Goal: Information Seeking & Learning: Learn about a topic

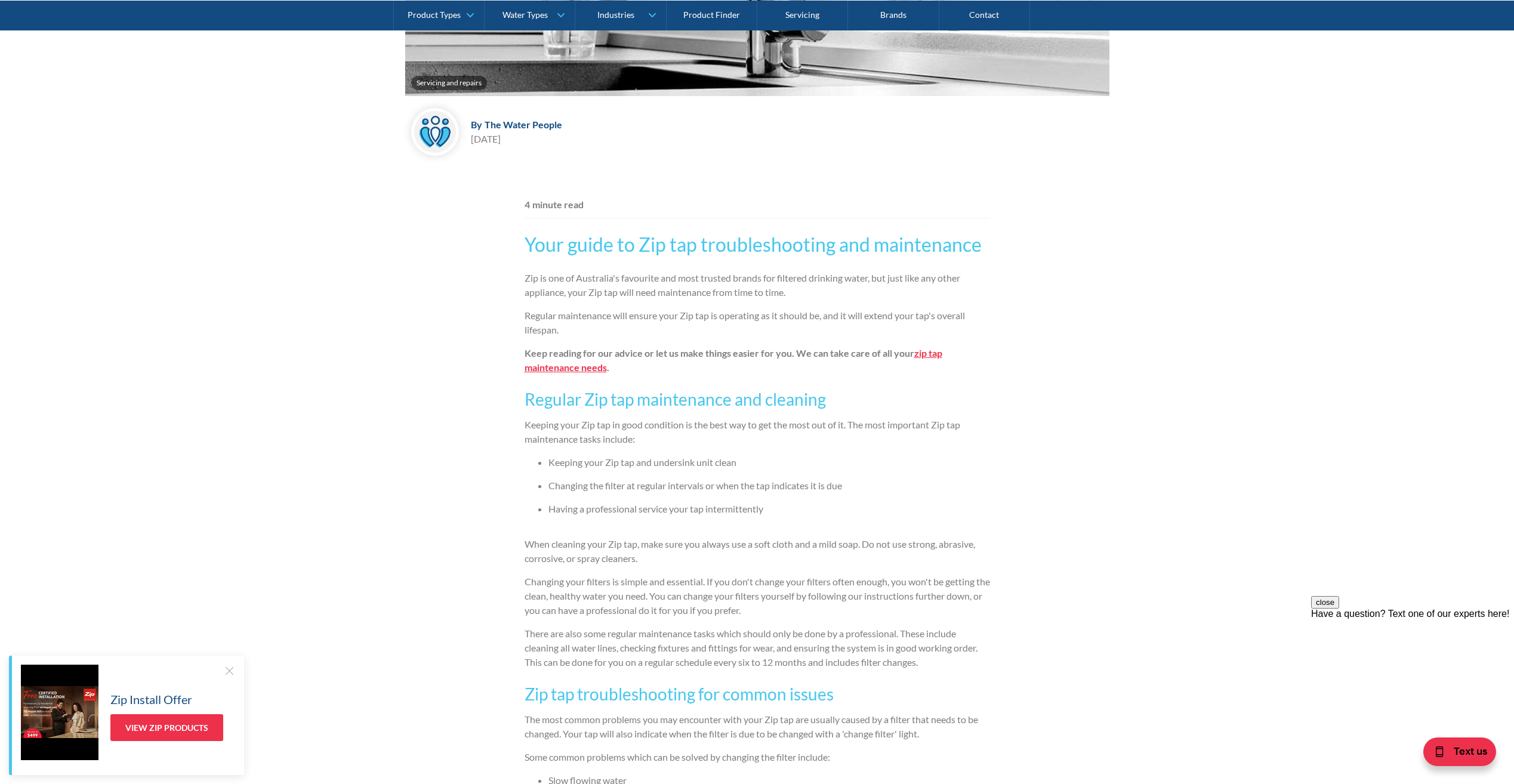
scroll to position [472, 0]
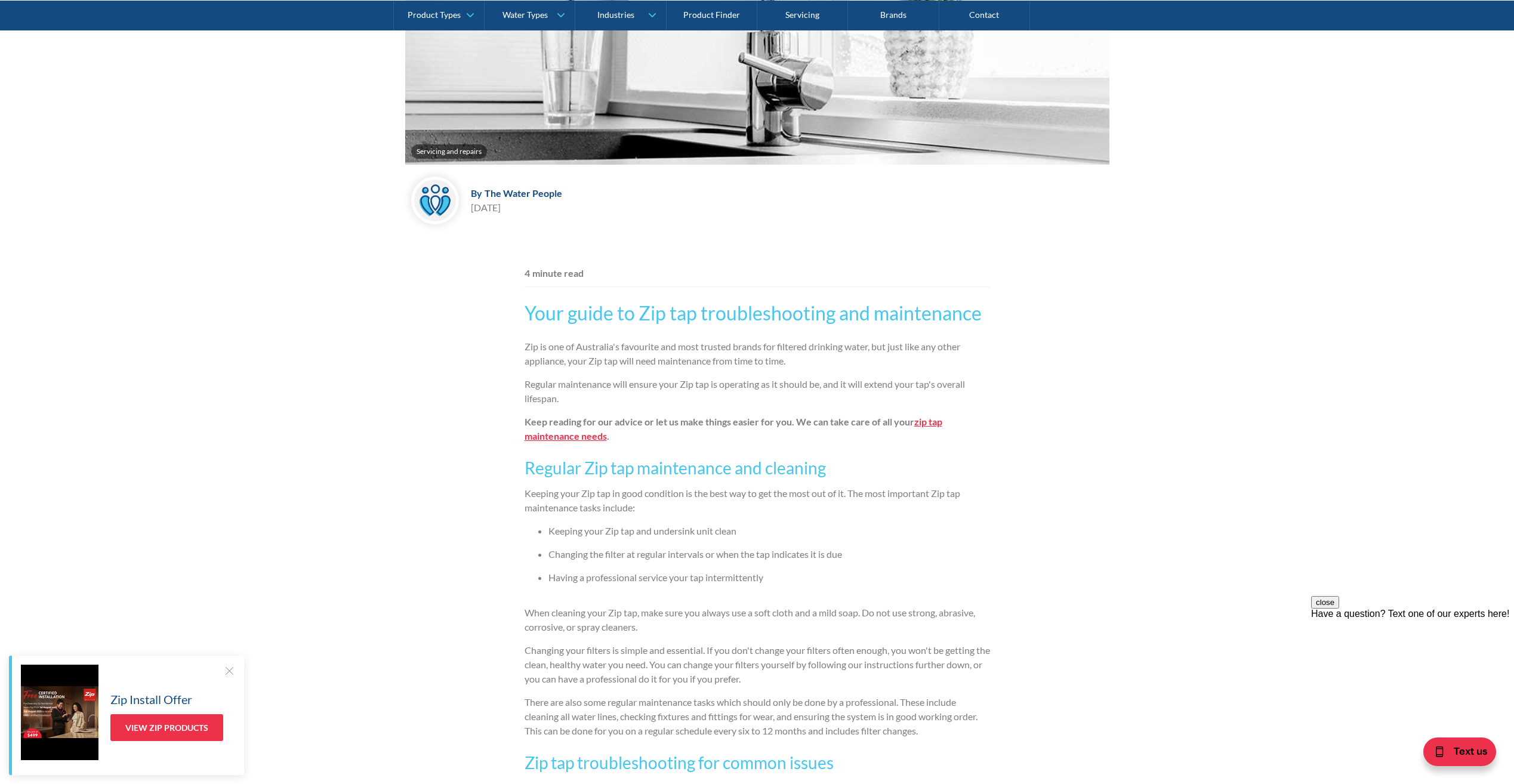
click at [543, 436] on strong "zip tap maintenance needs" at bounding box center [734, 429] width 418 height 26
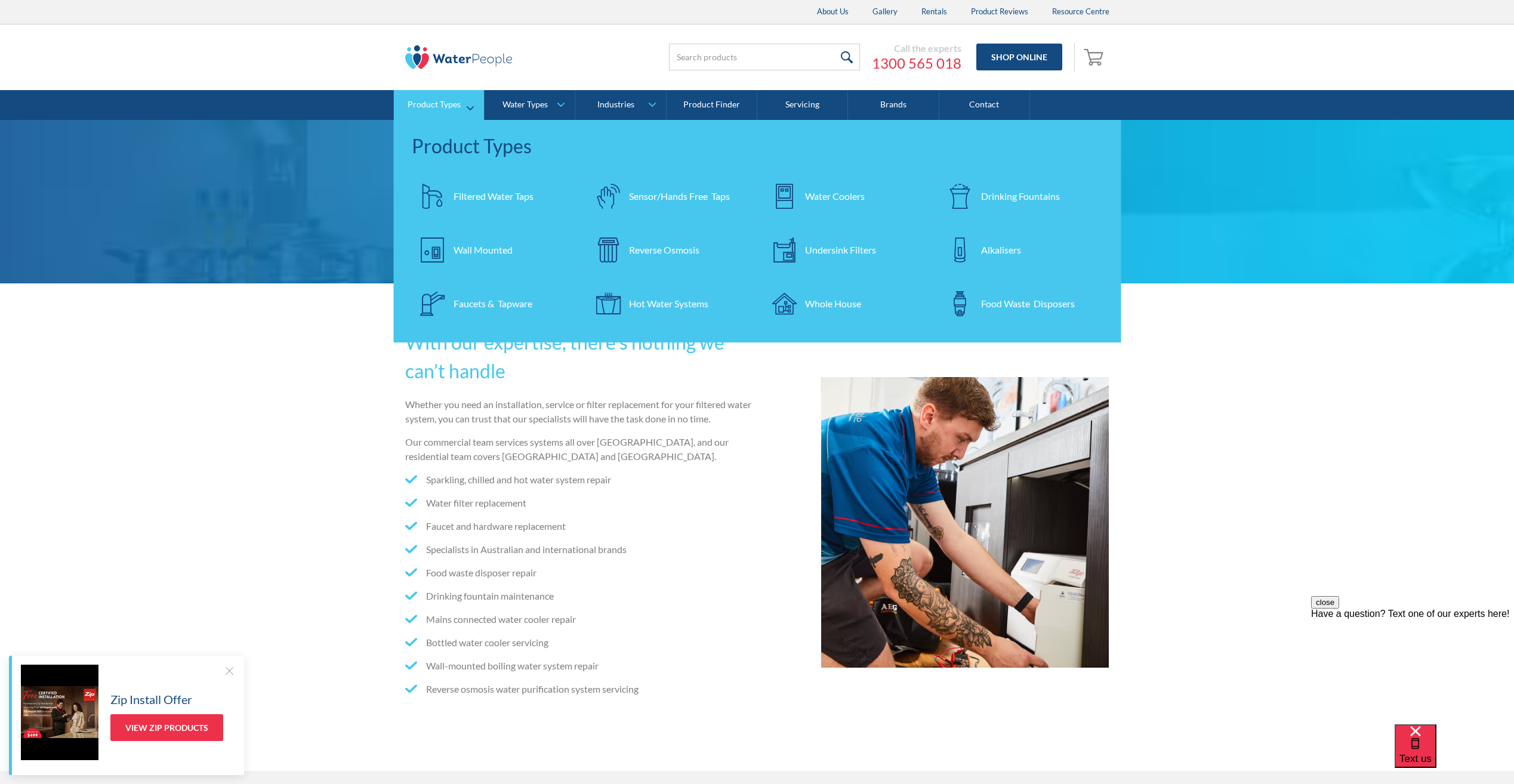
click at [818, 250] on div "Undersink Filters" at bounding box center [840, 250] width 71 height 14
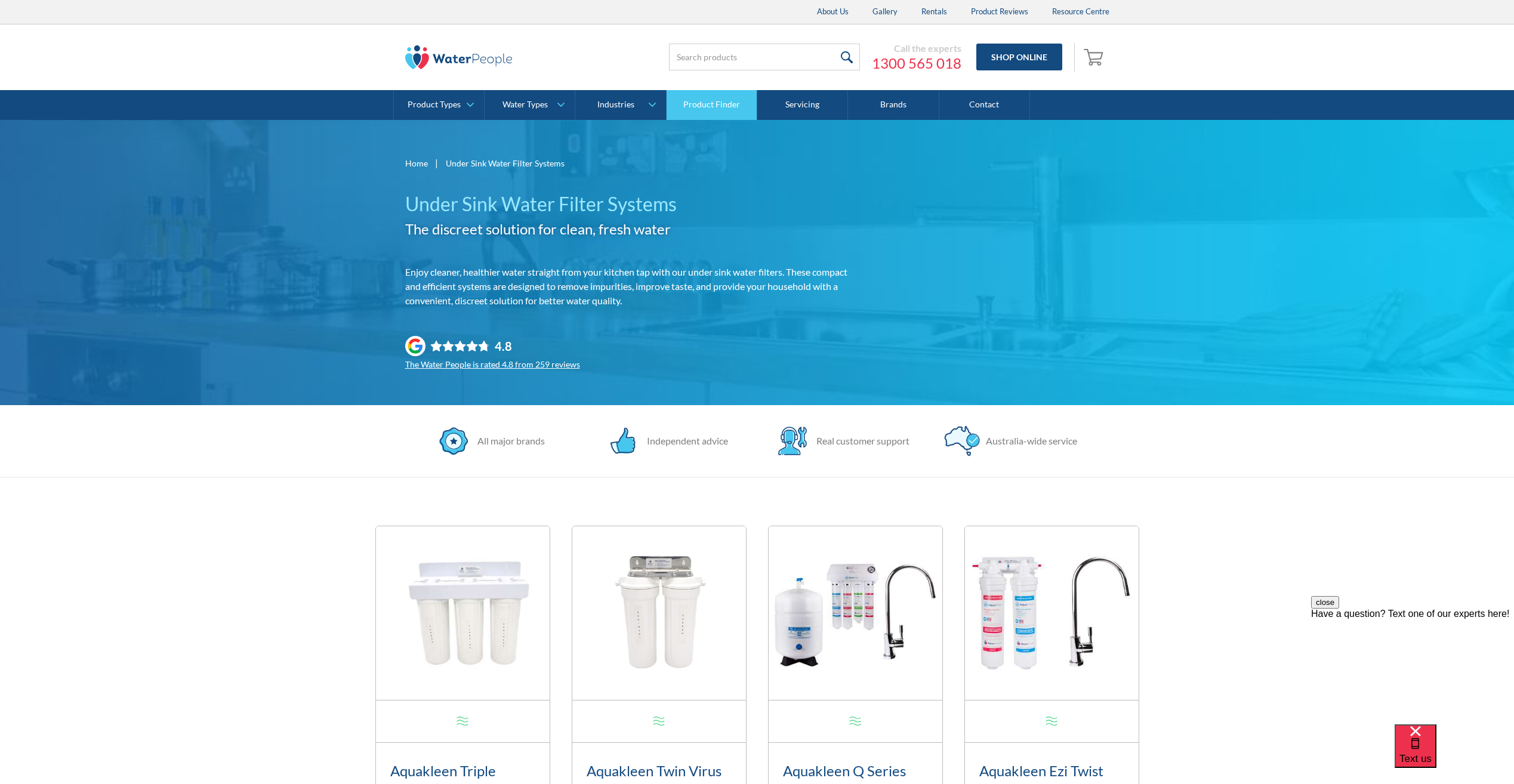
click at [698, 102] on link "Product Finder" at bounding box center [712, 104] width 91 height 30
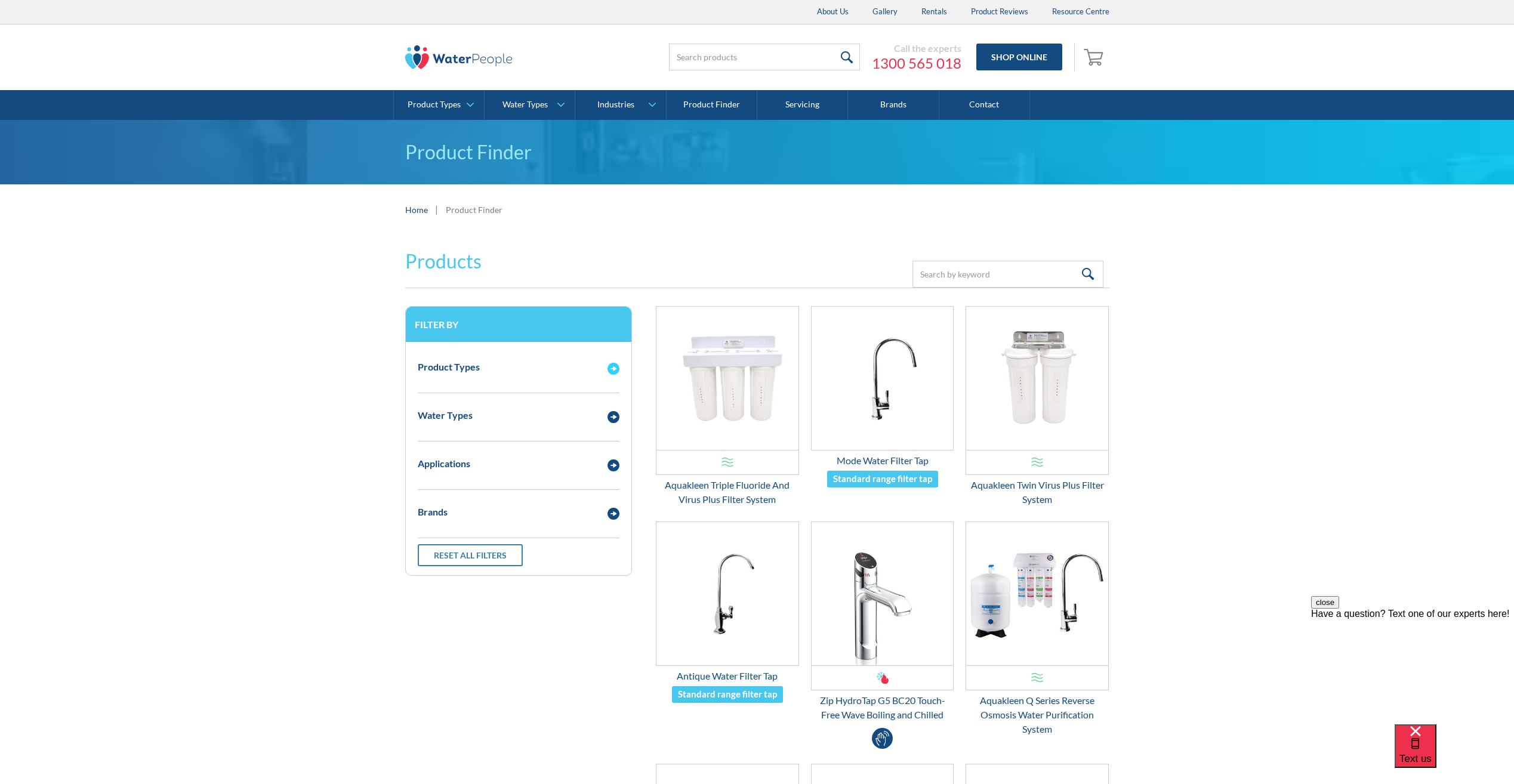
click at [616, 368] on img "Email Form 3" at bounding box center [613, 369] width 12 height 12
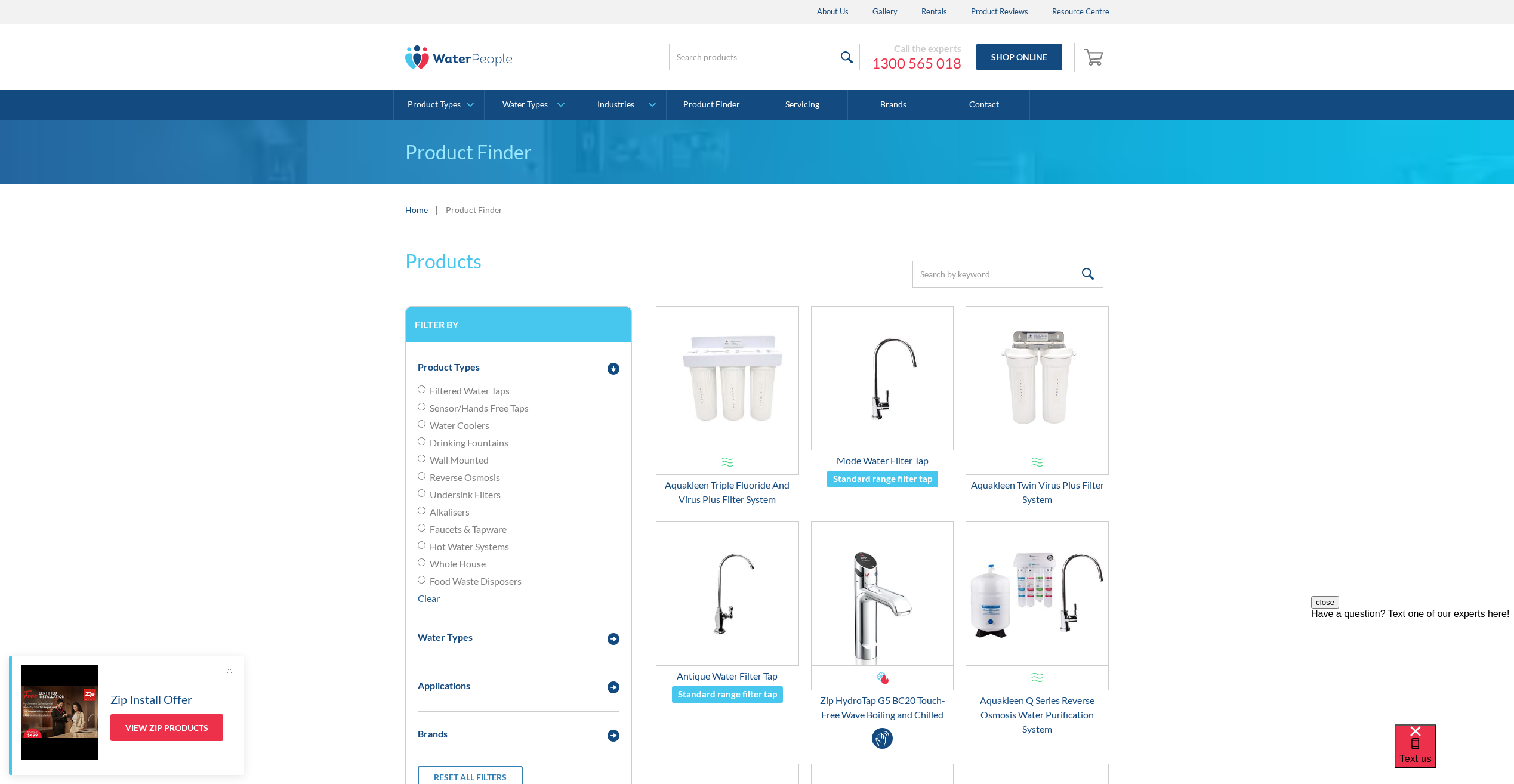
click at [420, 389] on input "Filtered Water Taps" at bounding box center [421, 389] width 8 height 8
radio input "true"
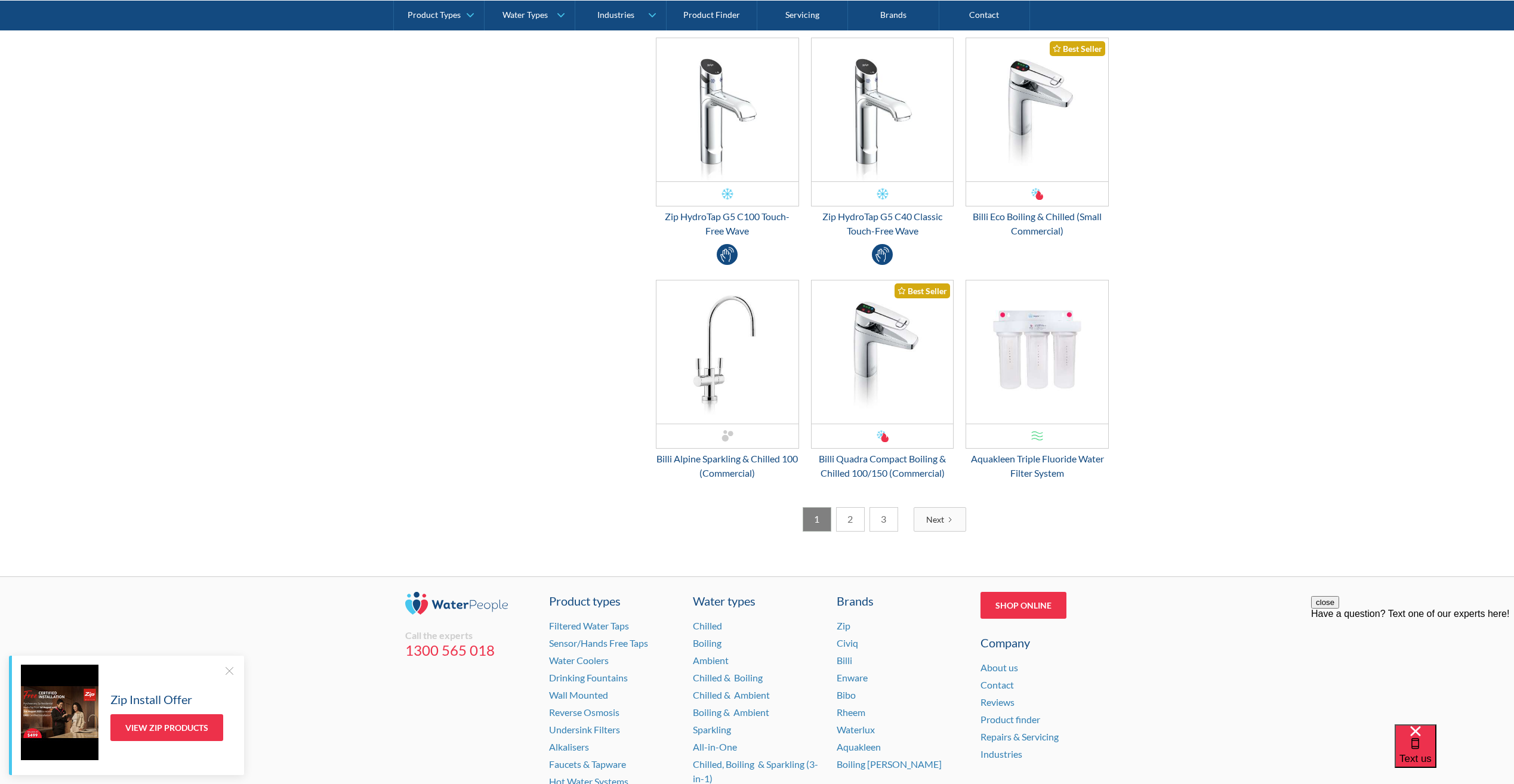
scroll to position [1699, 0]
click at [843, 523] on link "2" at bounding box center [850, 518] width 29 height 24
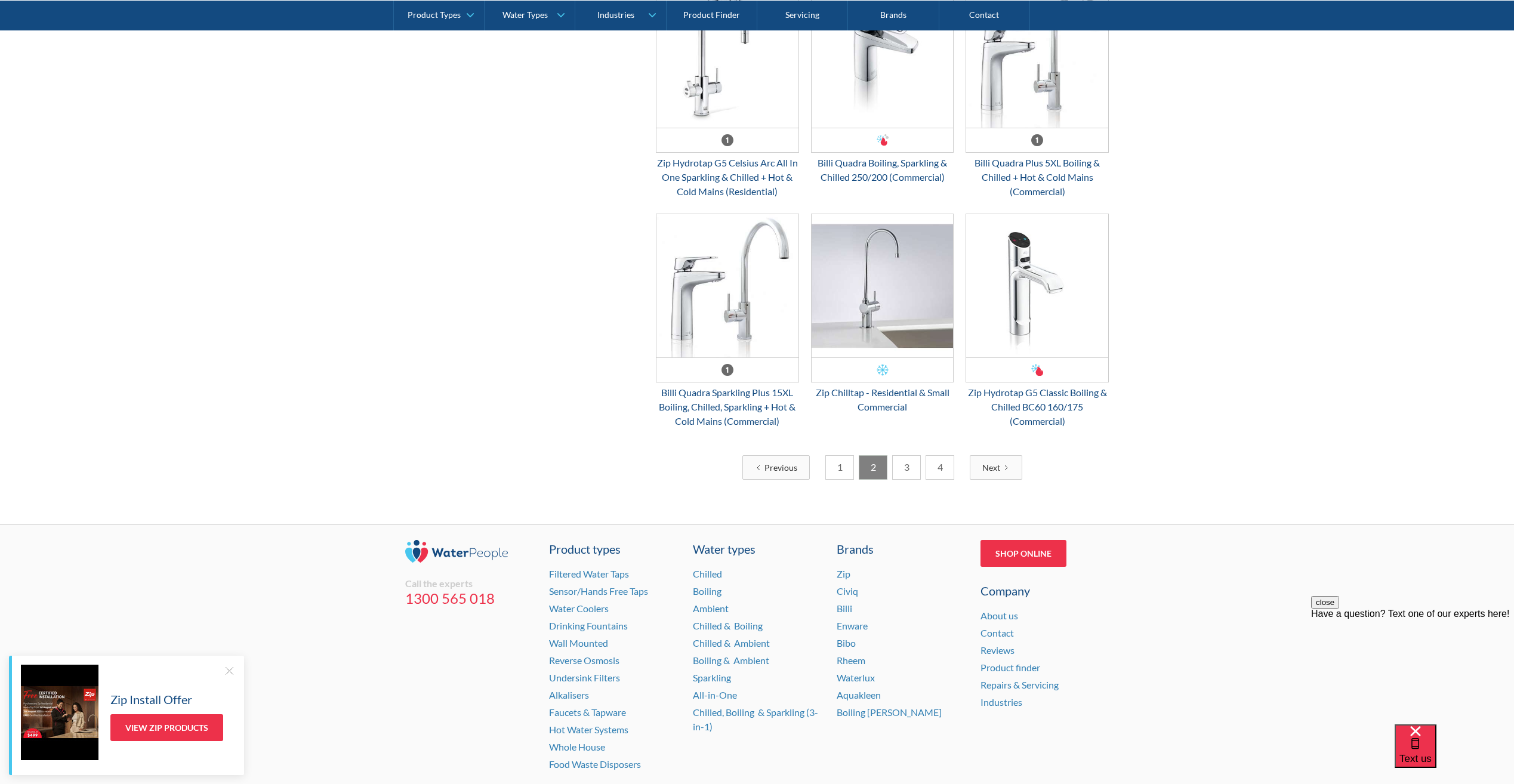
click at [901, 470] on link "3" at bounding box center [906, 467] width 29 height 24
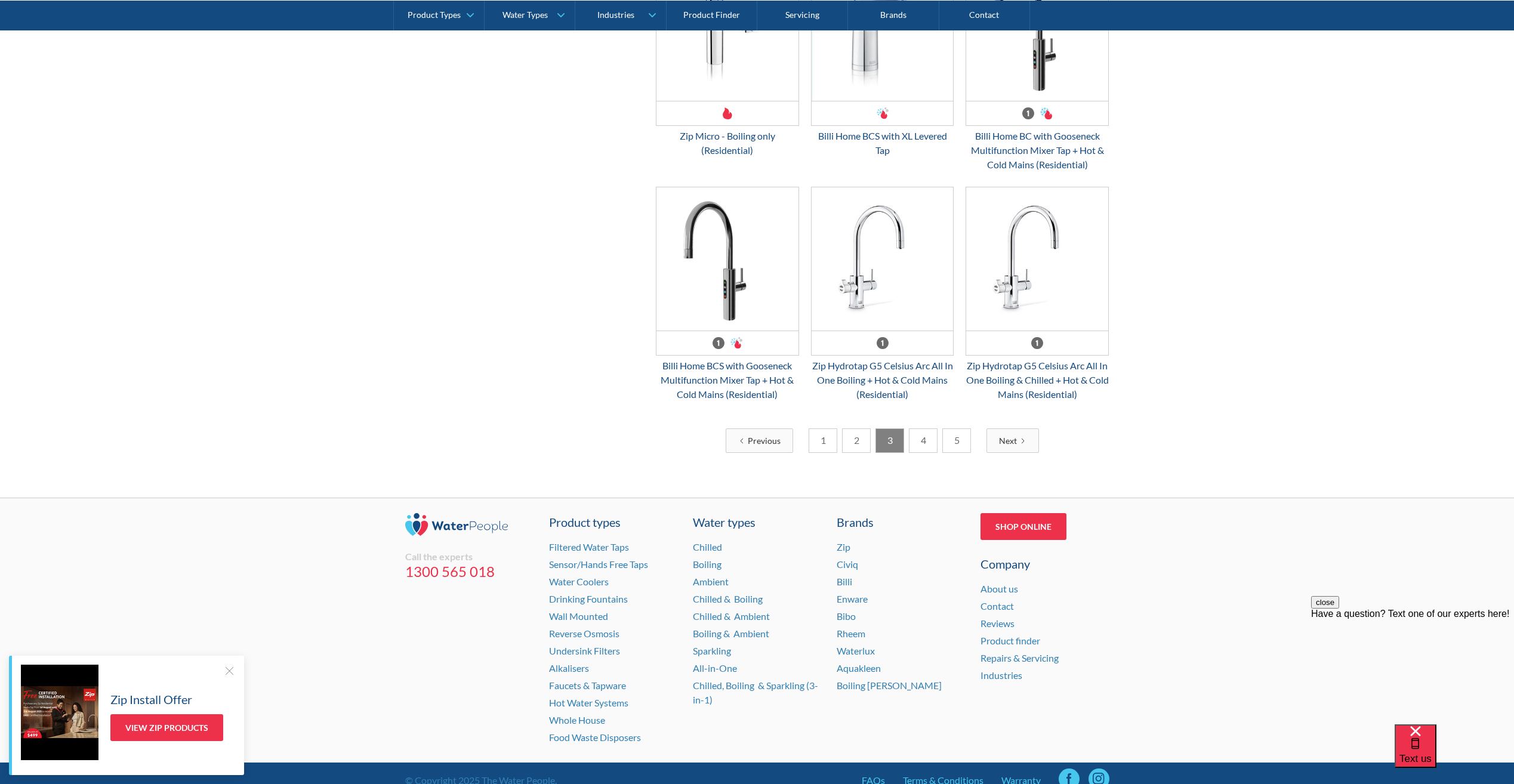
click at [952, 453] on link "5" at bounding box center [957, 441] width 29 height 24
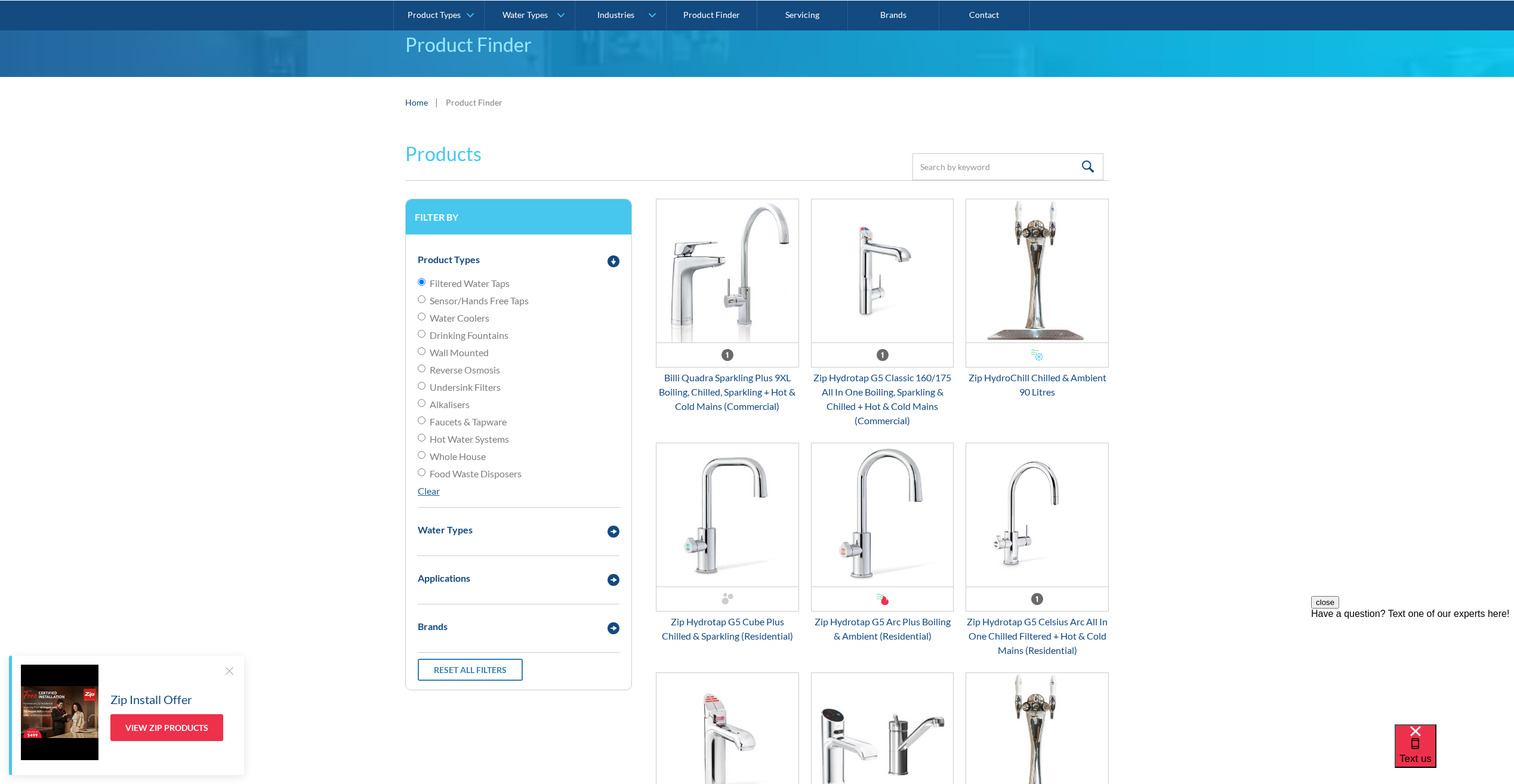
scroll to position [0, 0]
